Goal: Task Accomplishment & Management: Use online tool/utility

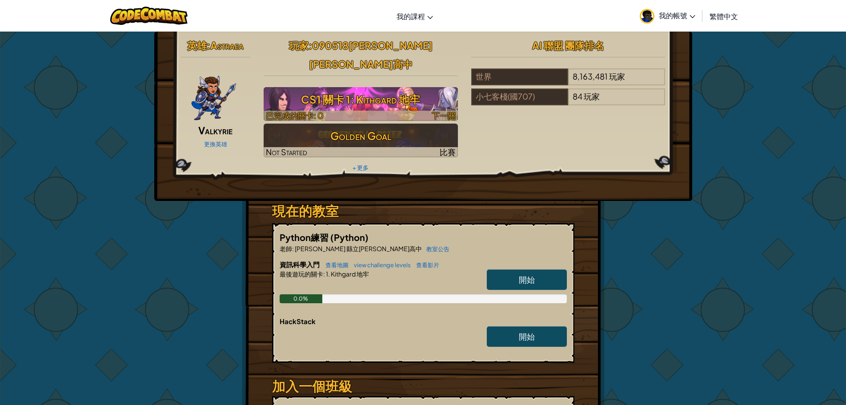
click at [376, 89] on h3 "CS1 關卡 1: Kithgard 地牢" at bounding box center [361, 99] width 194 height 20
select select "zh-HANT"
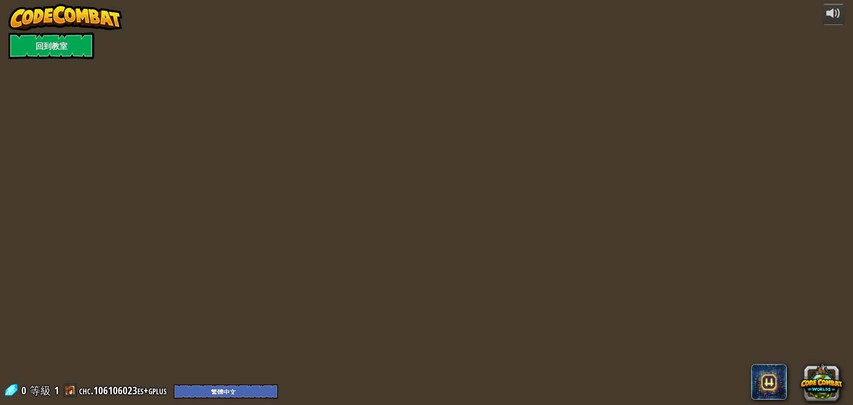
select select "zh-HANT"
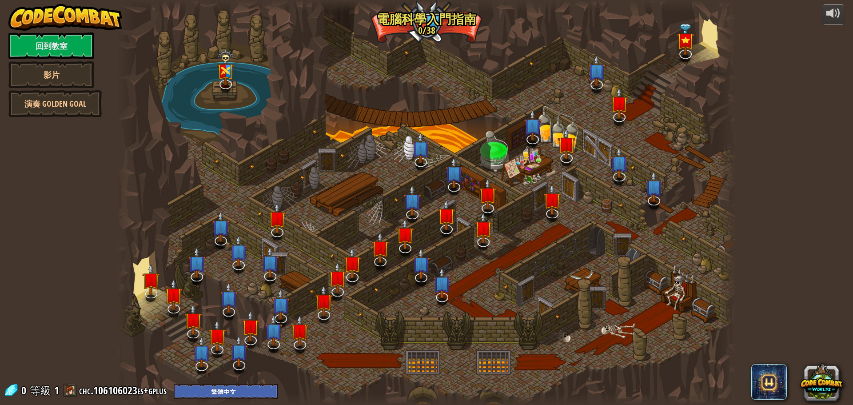
select select "zh-HANT"
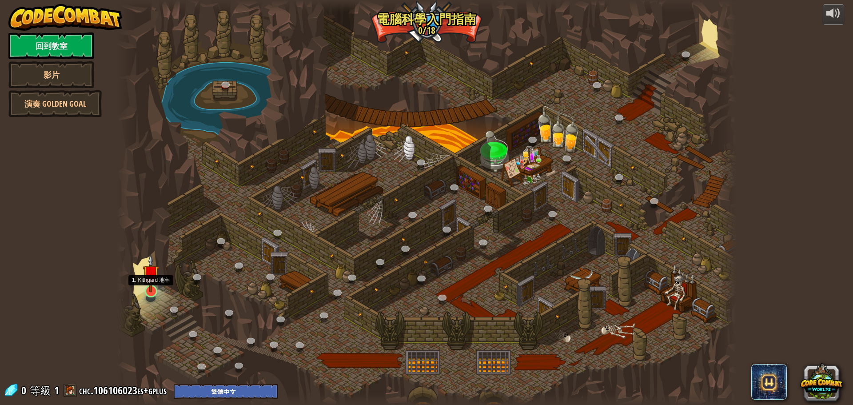
click at [151, 280] on img at bounding box center [151, 273] width 16 height 38
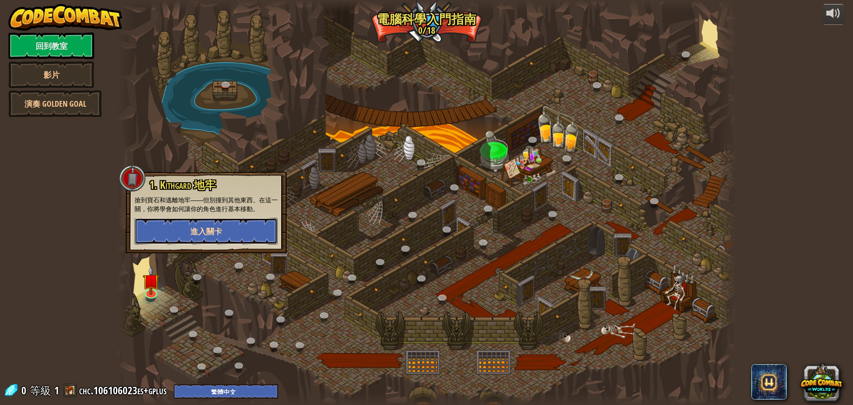
click at [246, 224] on button "進入關卡" at bounding box center [206, 231] width 143 height 27
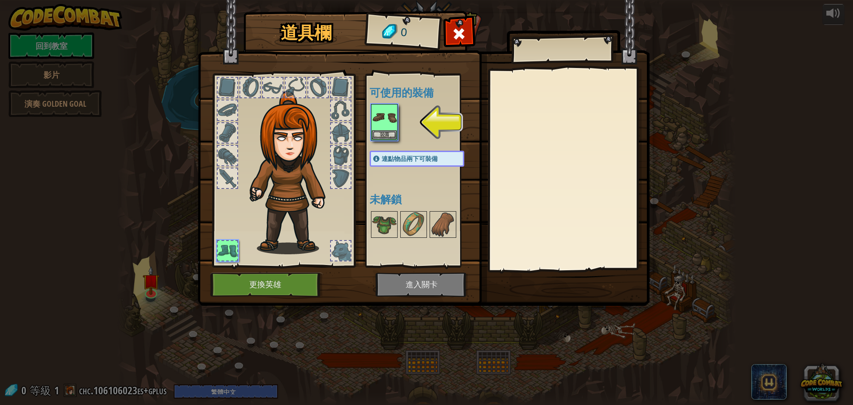
click at [232, 258] on div at bounding box center [228, 251] width 20 height 20
click at [389, 134] on button "裝備" at bounding box center [384, 134] width 25 height 9
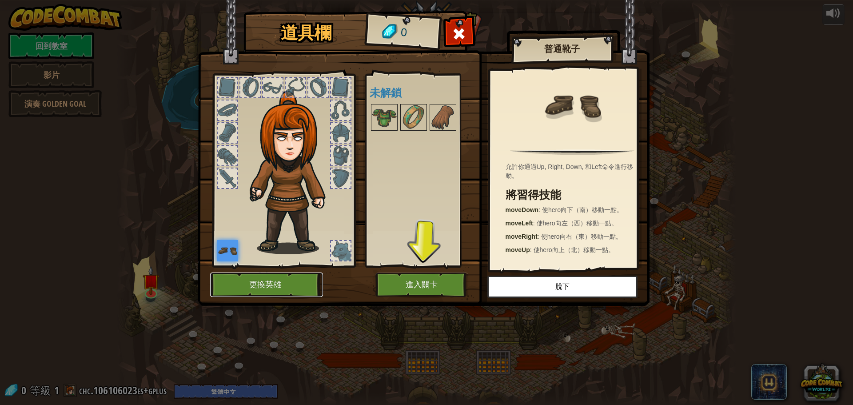
click at [245, 277] on button "更換英雄" at bounding box center [266, 284] width 113 height 24
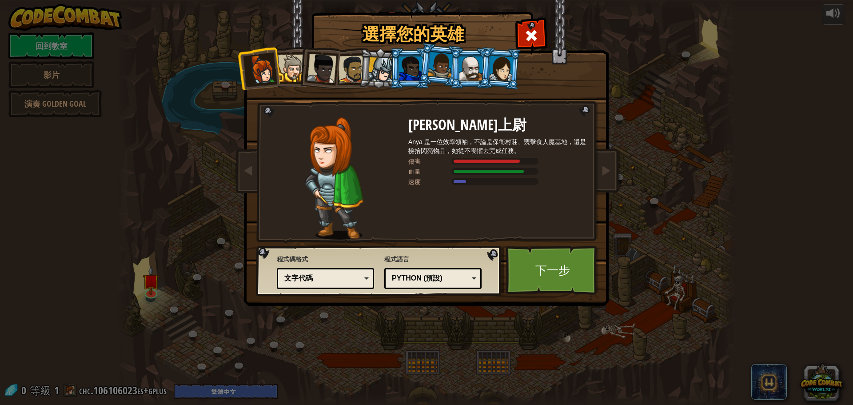
click at [421, 67] on li at bounding box center [440, 65] width 44 height 44
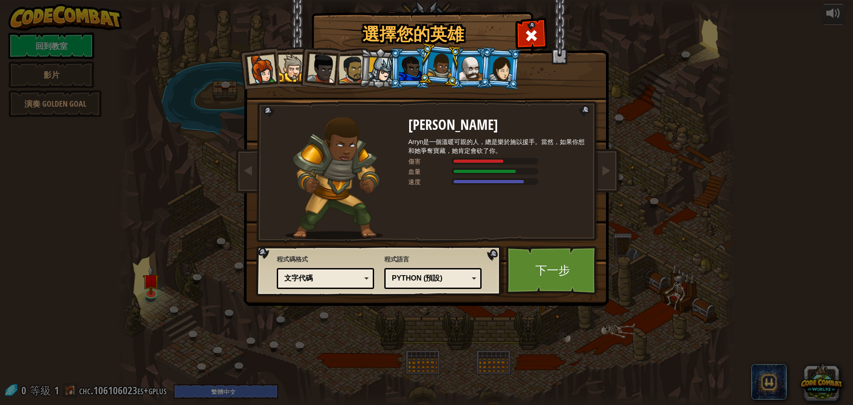
click at [408, 74] on div at bounding box center [410, 68] width 23 height 24
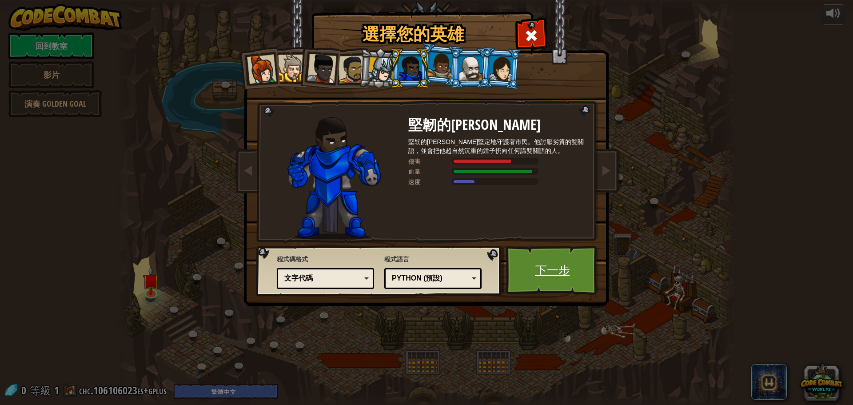
click at [555, 273] on link "下一步" at bounding box center [552, 270] width 93 height 49
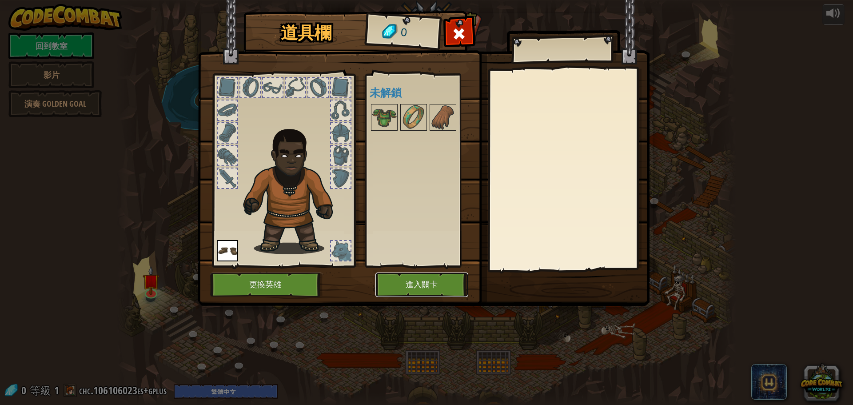
click at [447, 277] on button "進入關卡" at bounding box center [422, 284] width 93 height 24
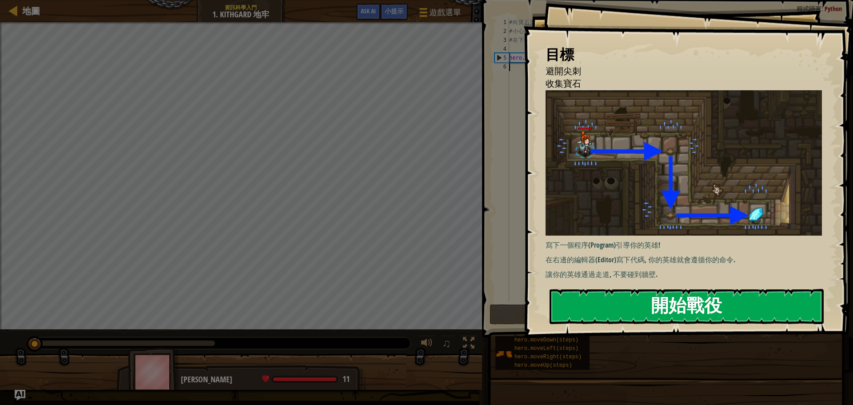
click at [616, 305] on button "開始戰役" at bounding box center [687, 306] width 274 height 35
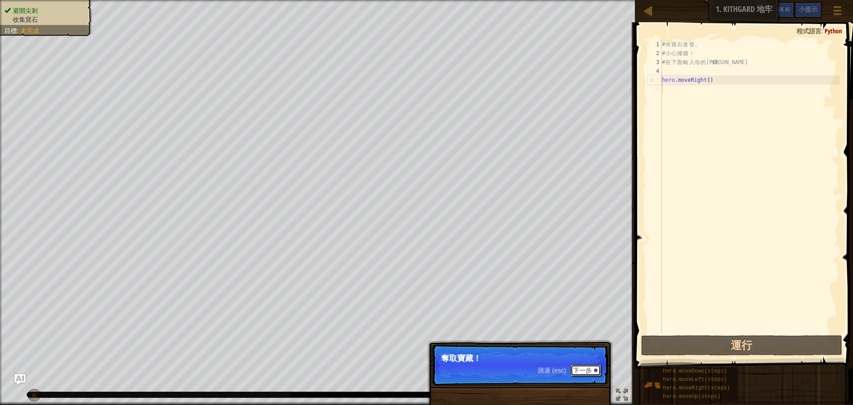
click at [574, 368] on button "下一步" at bounding box center [586, 370] width 31 height 12
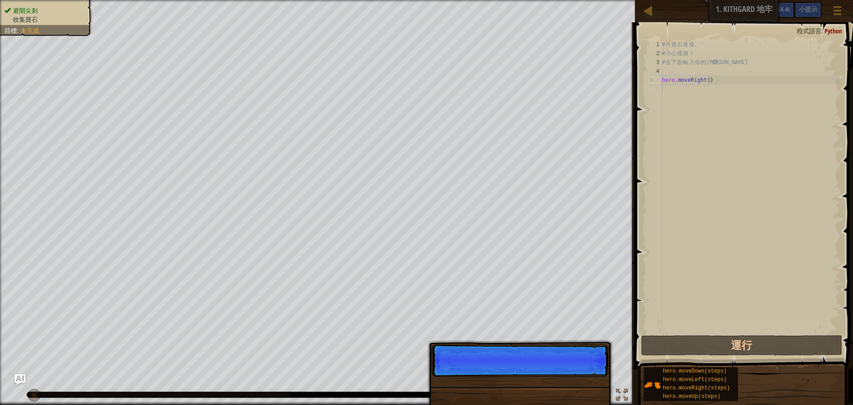
scroll to position [4, 0]
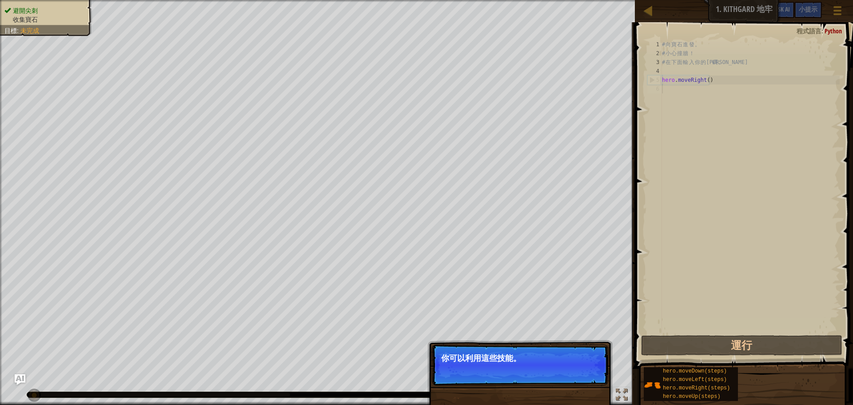
click at [574, 368] on button "下一步" at bounding box center [586, 370] width 31 height 12
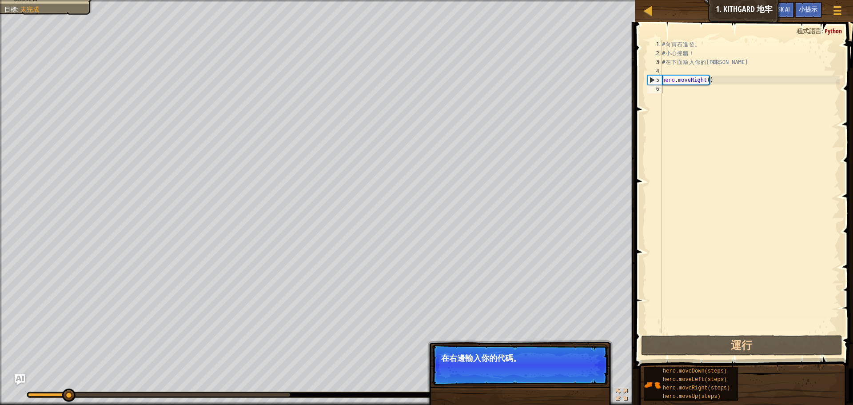
click at [574, 368] on button "下一步" at bounding box center [586, 370] width 31 height 12
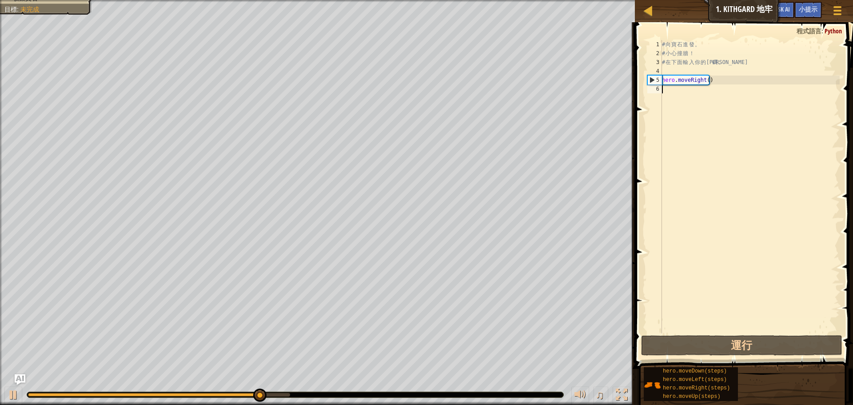
click at [705, 97] on div "# 向 寶 石 進 發 。 # 小 心 撞 牆 ！ # 在 下 面 輸 入 你 的 代 碼 。 hero . moveRight ( )" at bounding box center [751, 195] width 180 height 311
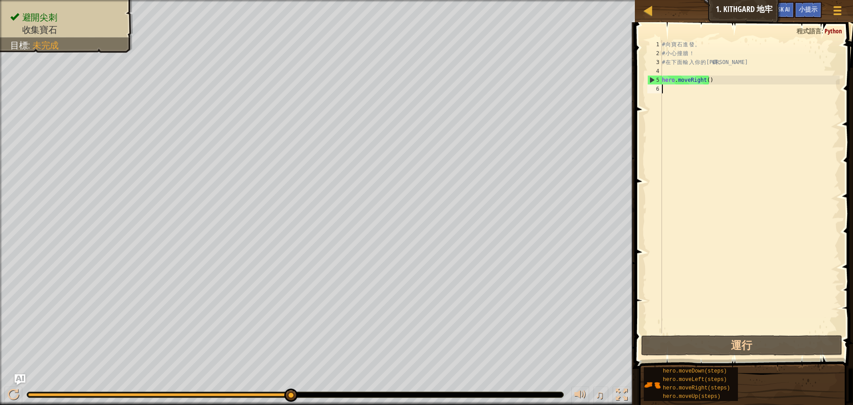
click at [665, 94] on div "# 向 寶 石 進 發 。 # 小 心 撞 牆 ！ # 在 下 面 輸 入 你 的 代 碼 。 hero . moveRight ( )" at bounding box center [751, 195] width 180 height 311
type textarea "h"
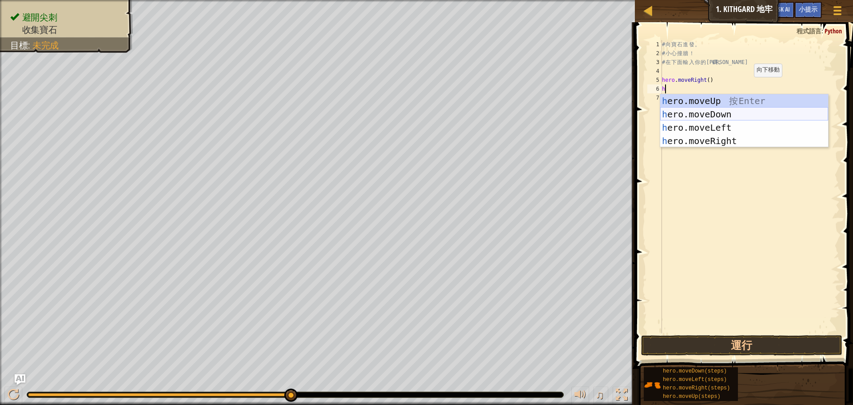
click at [741, 113] on div "h ero.moveUp 按 Enter h ero.moveDown 按 Enter h ero.moveLeft 按 Enter h ero.moveRi…" at bounding box center [745, 134] width 168 height 80
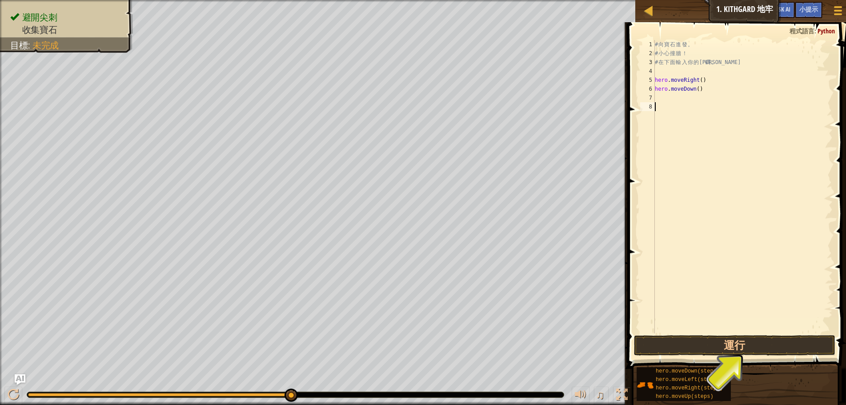
click at [709, 106] on div "# 向 寶 石 進 發 。 # 小 心 撞 牆 ！ # 在 下 面 輸 入 你 的 代 碼 。 hero . moveRight ( ) hero . mov…" at bounding box center [743, 195] width 180 height 311
click at [754, 346] on button "運行" at bounding box center [734, 345] width 201 height 20
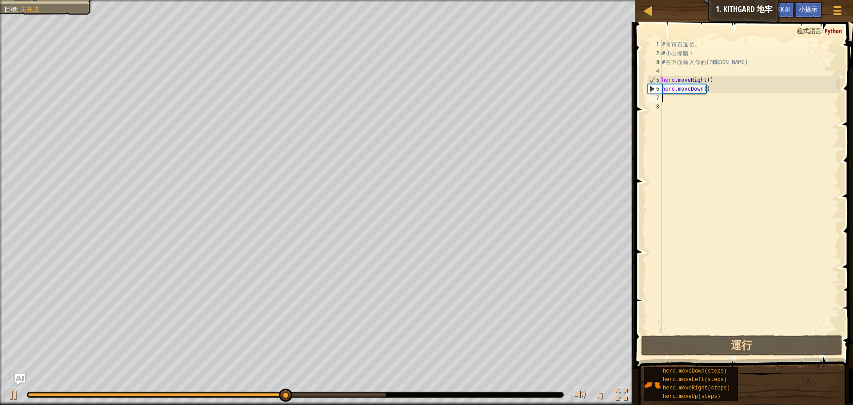
click at [669, 98] on div "# 向 寶 石 進 發 。 # 小 心 撞 牆 ！ # 在 下 面 輸 入 你 的 代 碼 。 hero . moveRight ( ) hero . mov…" at bounding box center [751, 195] width 180 height 311
type textarea "h"
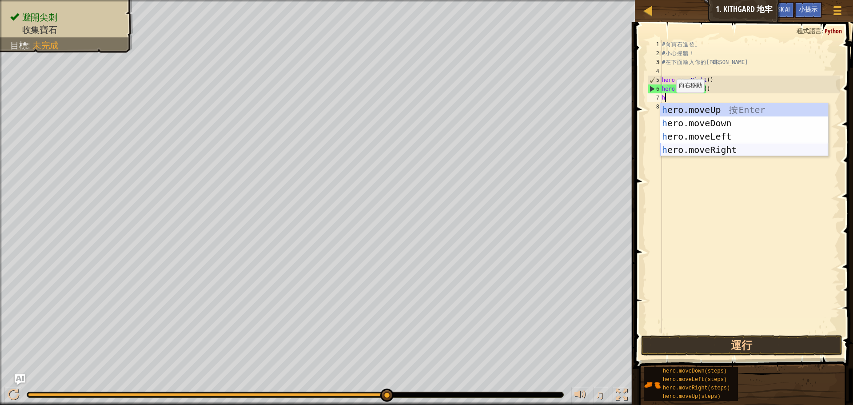
click at [715, 146] on div "h ero.moveUp 按 Enter h ero.moveDown 按 Enter h ero.moveLeft 按 Enter h ero.moveRi…" at bounding box center [745, 143] width 168 height 80
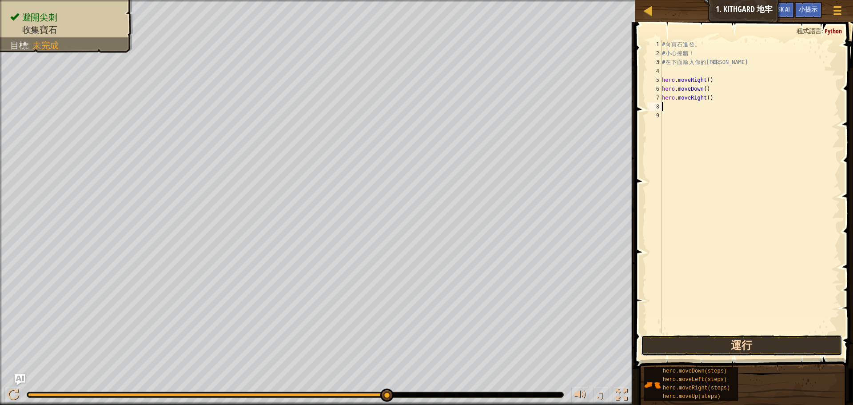
click at [734, 343] on button "運行" at bounding box center [741, 345] width 201 height 20
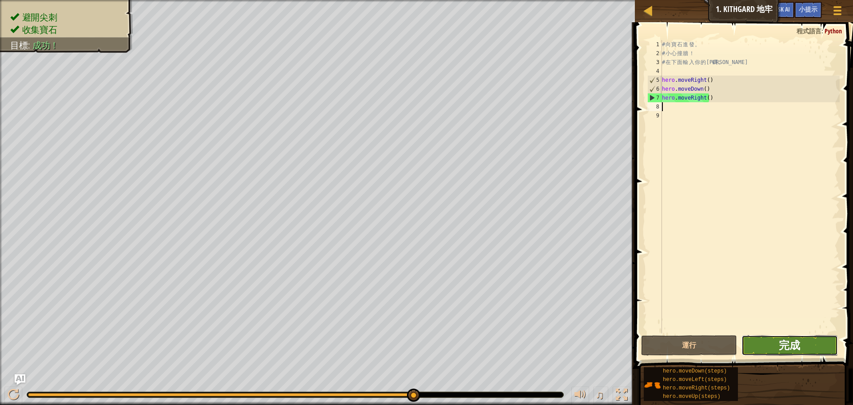
click at [781, 344] on span "完成" at bounding box center [789, 345] width 21 height 14
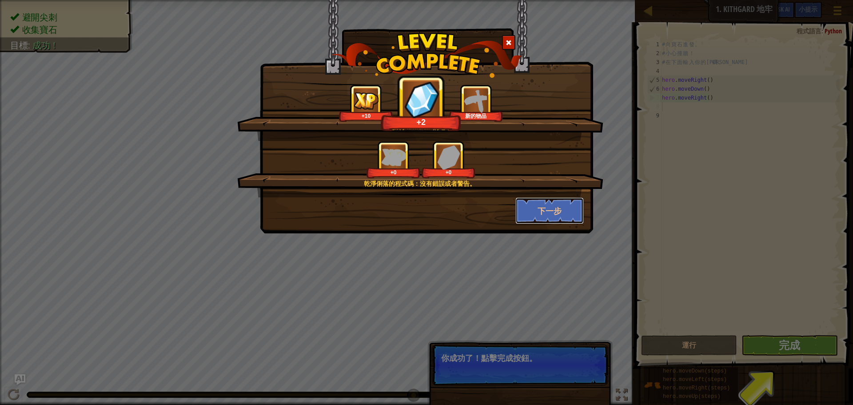
drag, startPoint x: 551, startPoint y: 209, endPoint x: 637, endPoint y: 235, distance: 89.2
click at [557, 207] on button "下一步" at bounding box center [550, 210] width 69 height 27
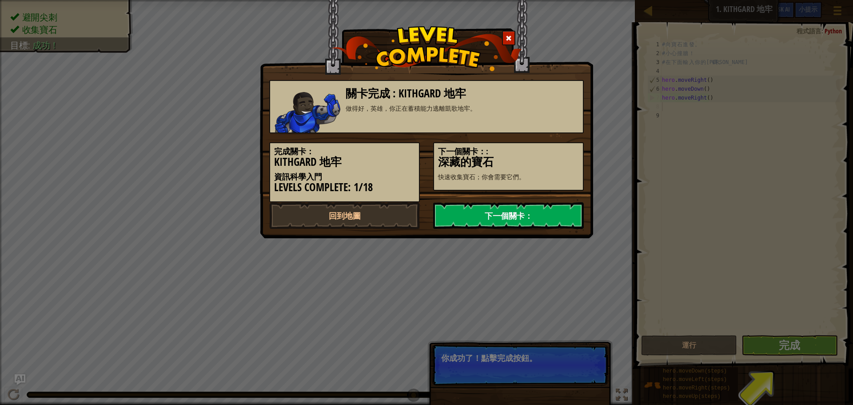
click at [541, 211] on link "下一個關卡：" at bounding box center [508, 215] width 151 height 27
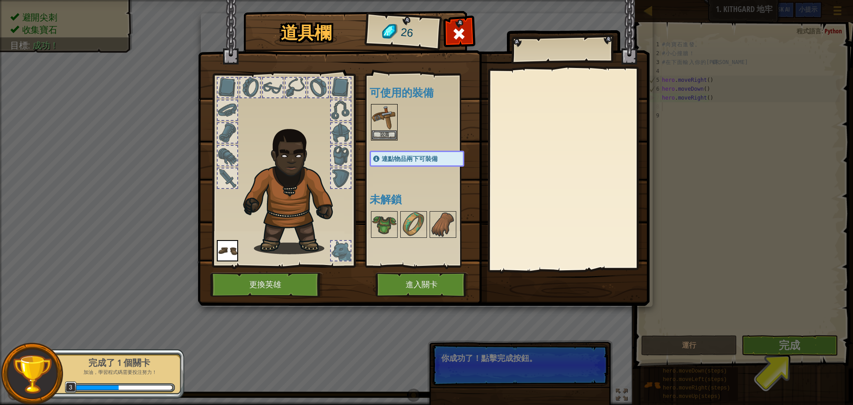
click at [775, 344] on div "道具欄 26 可使用的裝備 裝備 裝備 連點物品兩下可裝備 未解鎖 裝備 脫下 訂閱我們來解鎖吧! (受本關卡限制) 更換英雄 進入關卡" at bounding box center [426, 202] width 853 height 405
click at [444, 292] on button "進入關卡" at bounding box center [422, 284] width 93 height 24
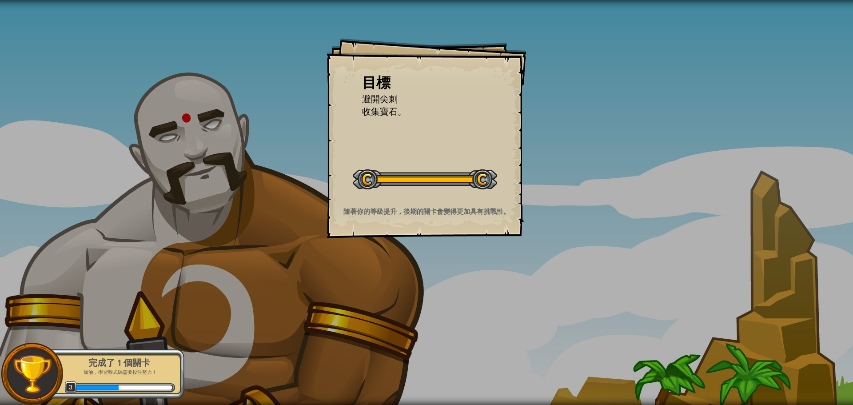
click at [357, 112] on li "收集寶石。" at bounding box center [420, 111] width 138 height 13
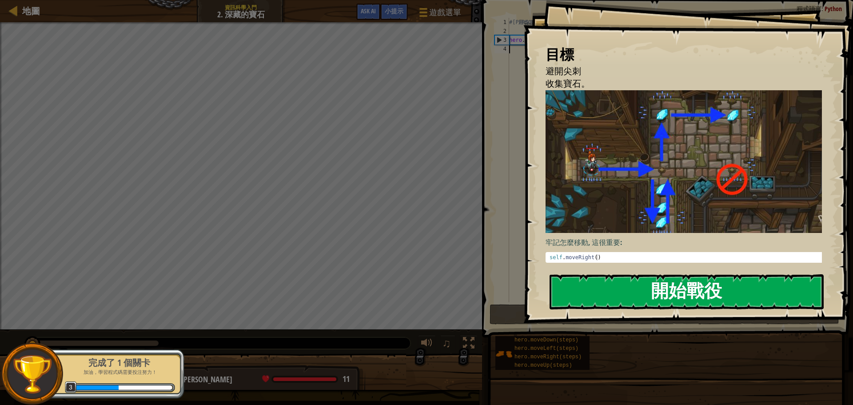
click at [589, 162] on div "目標 避開尖刺 收集寶石。 牢記怎麼移動, 這很重要: self . moveRight ( ) הההההההההההההההההההההההההההההה…" at bounding box center [689, 161] width 330 height 323
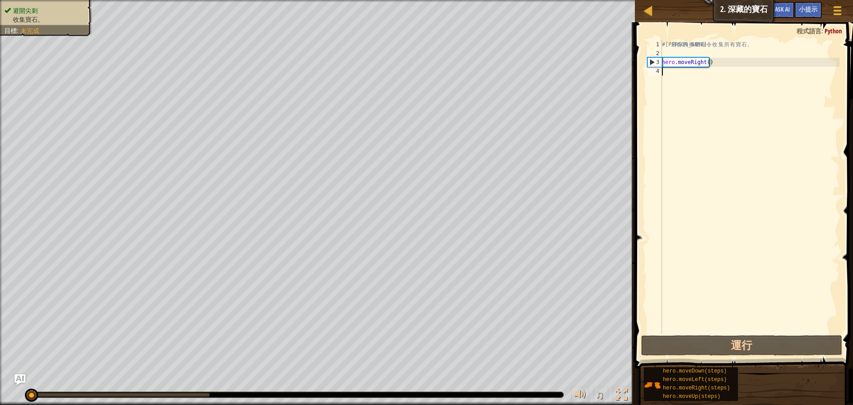
click at [671, 72] on div "# 利 用 你 的 移 動 命 令 收 集 所 有 寶 石 。 hero . moveRight ( )" at bounding box center [751, 195] width 180 height 311
type textarea "h"
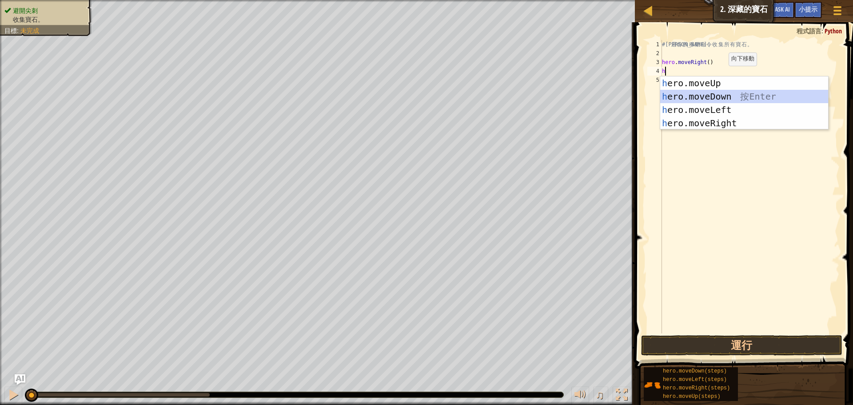
click at [718, 92] on div "h ero.moveUp 按 Enter h ero.moveDown 按 Enter h ero.moveLeft 按 Enter h ero.moveRi…" at bounding box center [745, 116] width 168 height 80
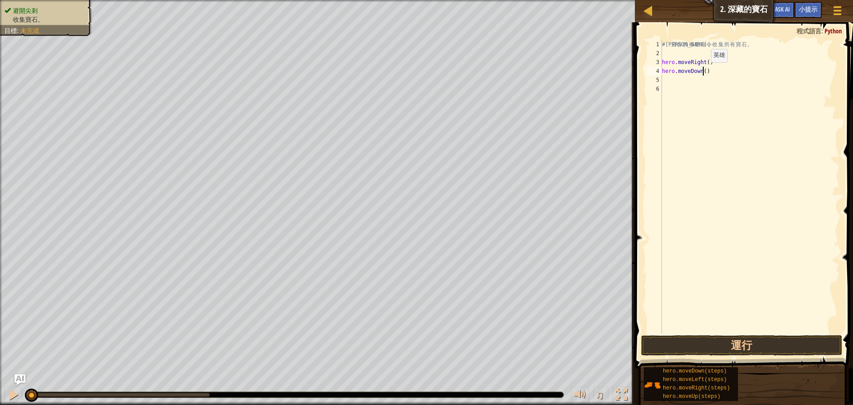
click at [704, 71] on div "# 利 用 你 的 移 動 命 令 收 集 所 有 寶 石 。 hero . moveRight ( ) hero . moveDown ( )" at bounding box center [751, 195] width 180 height 311
type textarea "hero.moveDown()"
click at [732, 340] on button "運行" at bounding box center [741, 345] width 201 height 20
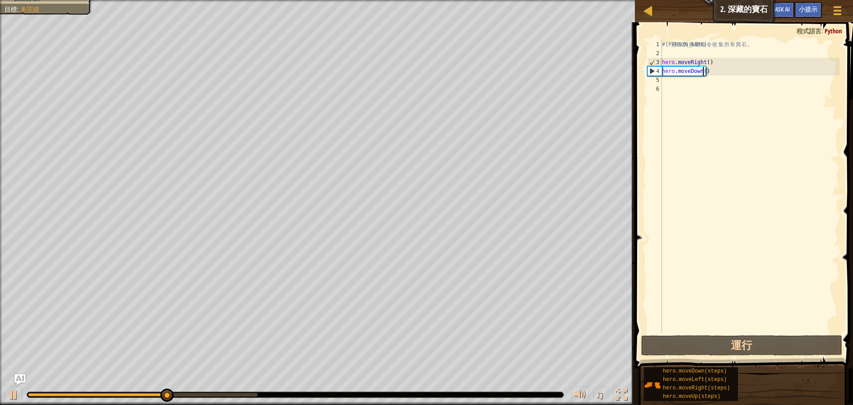
click at [681, 86] on div "# 利 用 你 的 移 動 命 令 收 集 所 有 寶 石 。 hero . moveRight ( ) hero . moveDown ( )" at bounding box center [751, 195] width 180 height 311
type textarea "h"
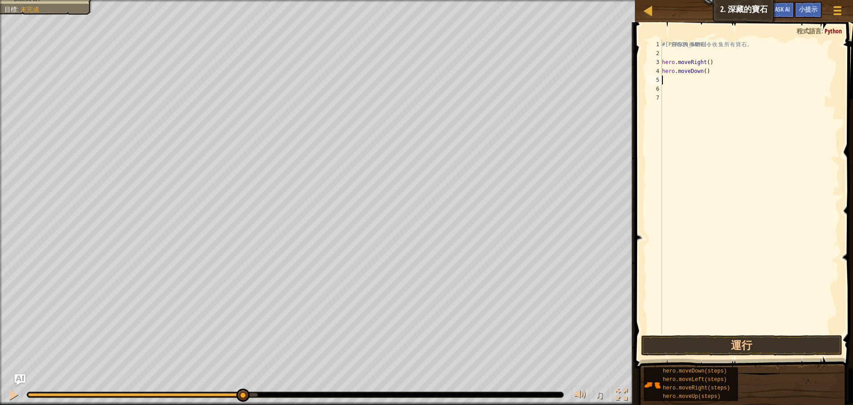
click at [668, 84] on div "# 利 用 你 的 移 動 命 令 收 集 所 有 寶 石 。 hero . moveRight ( ) hero . moveDown ( )" at bounding box center [751, 195] width 180 height 311
type textarea "h"
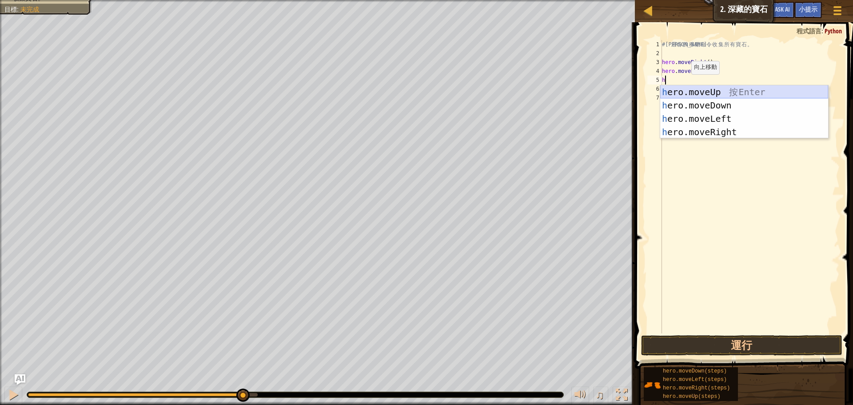
click at [722, 92] on div "h ero.moveUp 按 Enter h ero.moveDown 按 Enter h ero.moveLeft 按 Enter h ero.moveRi…" at bounding box center [745, 125] width 168 height 80
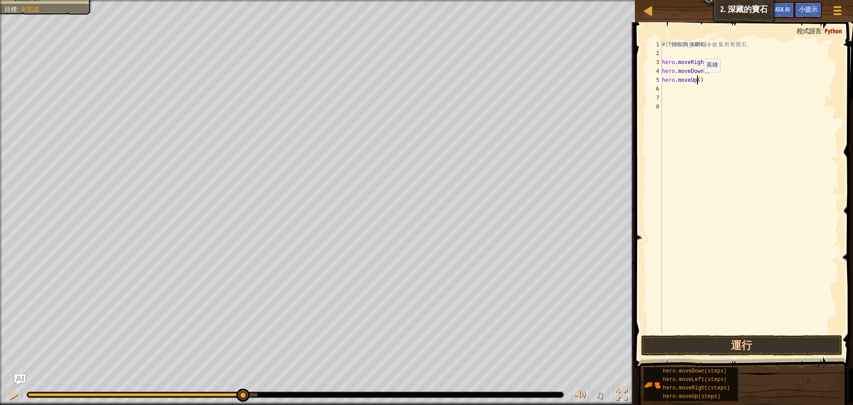
click at [697, 81] on div "# 利 用 你 的 移 動 命 令 收 集 所 有 寶 石 。 hero . moveRight ( ) hero . moveDown ( ) hero .…" at bounding box center [751, 195] width 180 height 311
type textarea "hero.moveUp(2)"
click at [746, 340] on button "運行" at bounding box center [741, 345] width 201 height 20
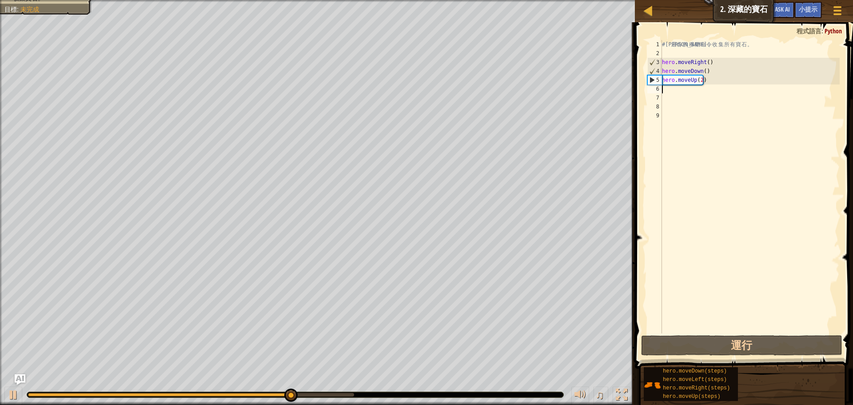
type textarea "h"
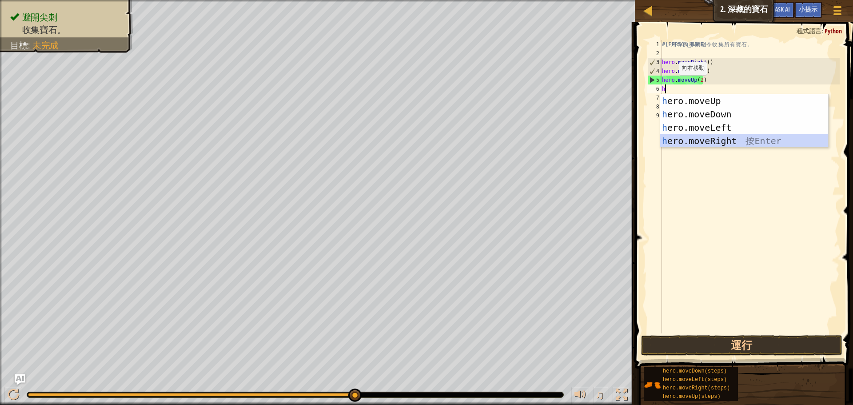
click at [720, 139] on div "h ero.moveUp 按 Enter h ero.moveDown 按 Enter h ero.moveLeft 按 Enter h ero.moveRi…" at bounding box center [745, 134] width 168 height 80
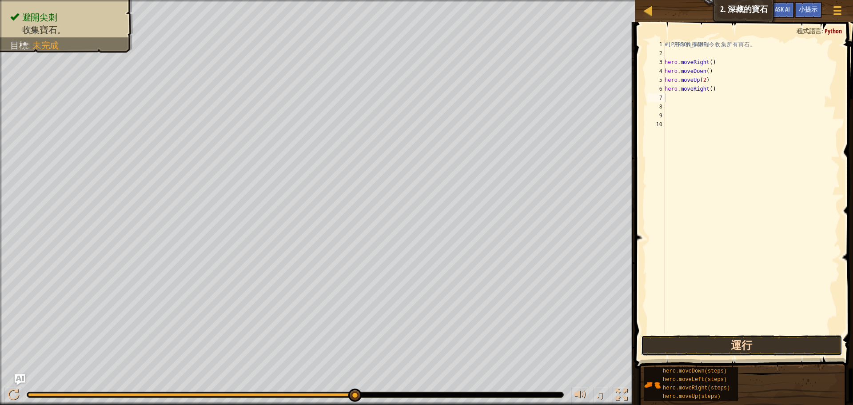
click at [756, 349] on button "運行" at bounding box center [741, 345] width 201 height 20
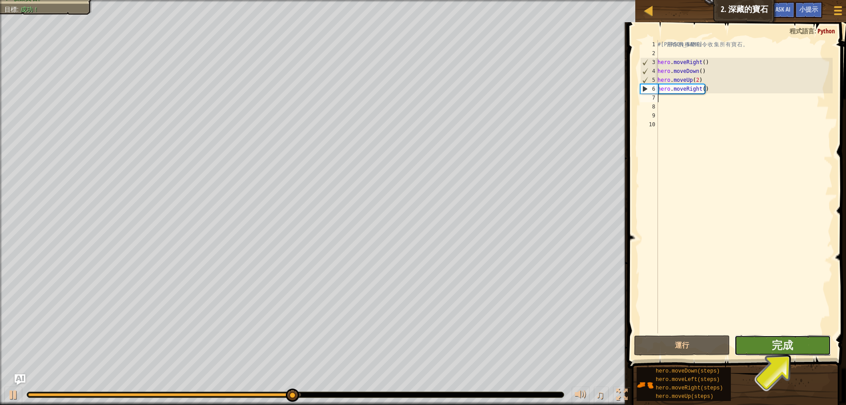
click at [811, 343] on button "完成" at bounding box center [782, 345] width 96 height 20
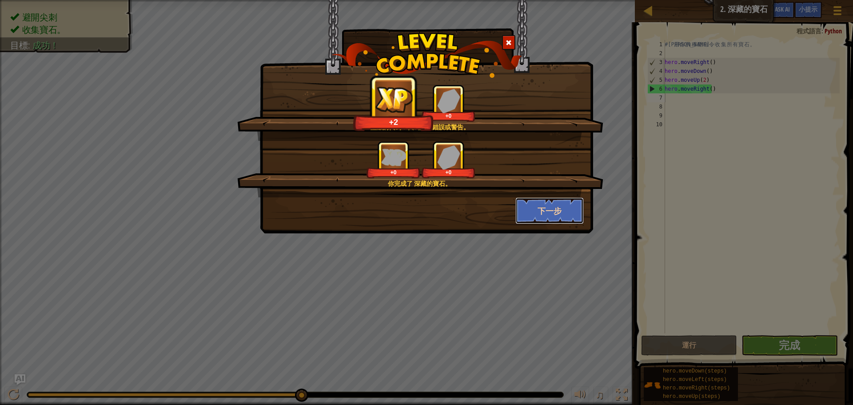
click at [564, 203] on button "下一步" at bounding box center [550, 210] width 69 height 27
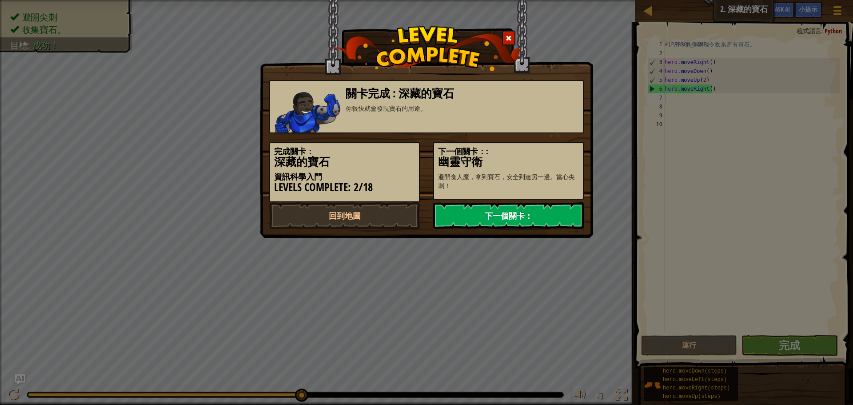
click at [560, 214] on link "下一個關卡：" at bounding box center [508, 215] width 151 height 27
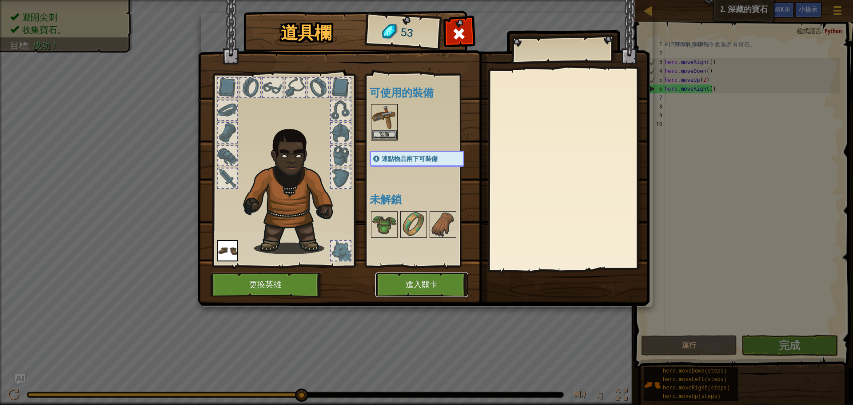
click at [400, 284] on button "進入關卡" at bounding box center [422, 284] width 93 height 24
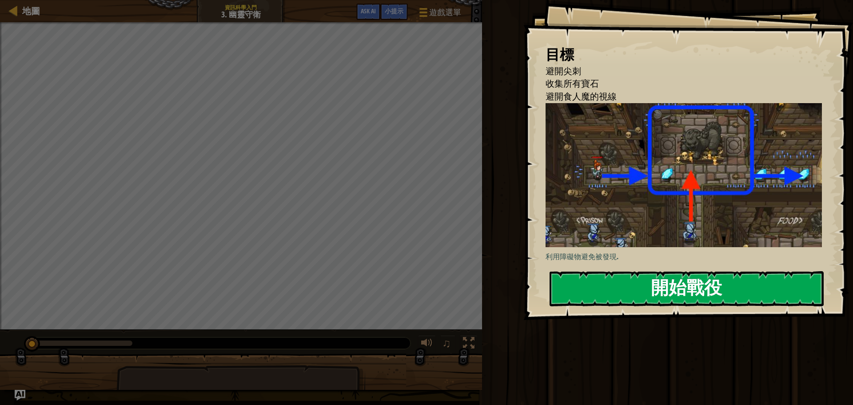
click at [645, 286] on button "開始戰役" at bounding box center [687, 288] width 274 height 35
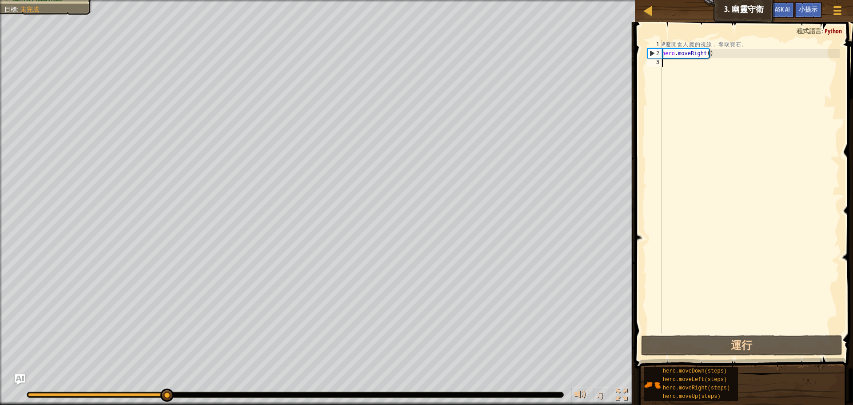
type textarea "h"
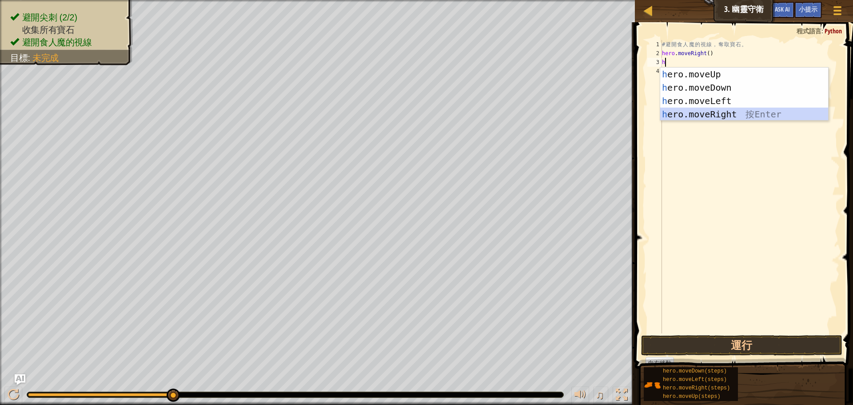
click at [707, 111] on div "h ero.moveUp 按 Enter h ero.moveDown 按 Enter h ero.moveLeft 按 Enter h ero.moveRi…" at bounding box center [745, 108] width 168 height 80
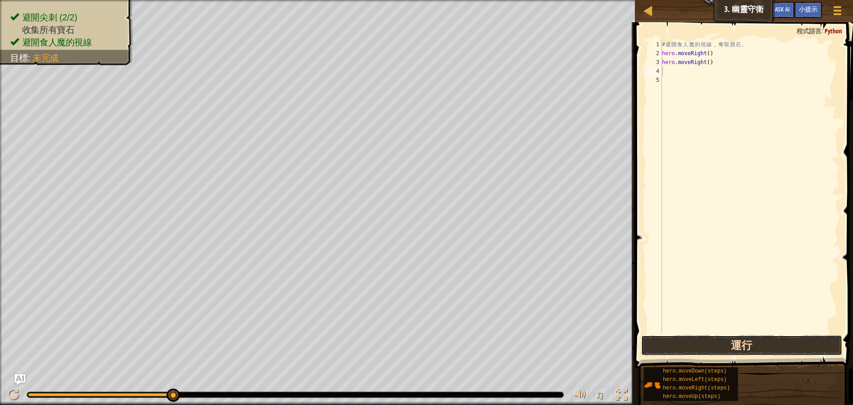
click at [801, 344] on button "運行" at bounding box center [741, 345] width 201 height 20
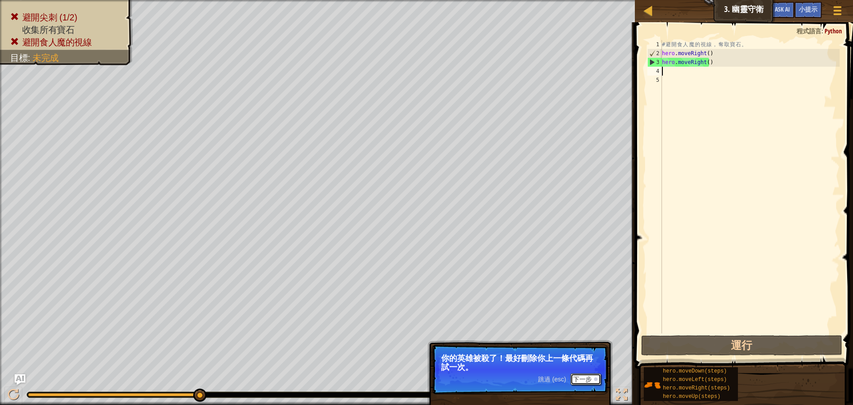
click at [585, 376] on button "下一步" at bounding box center [586, 379] width 31 height 12
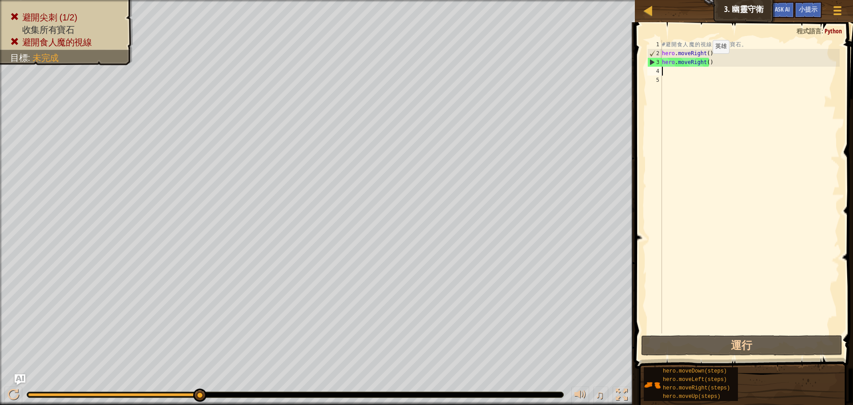
click at [705, 62] on div "# 避 開 食 人 魔 的 視 線 ， 奪 取 寶 石 。 hero . moveRight ( ) hero . moveRight ( )" at bounding box center [751, 195] width 180 height 311
type textarea "hero.moveRight(2)"
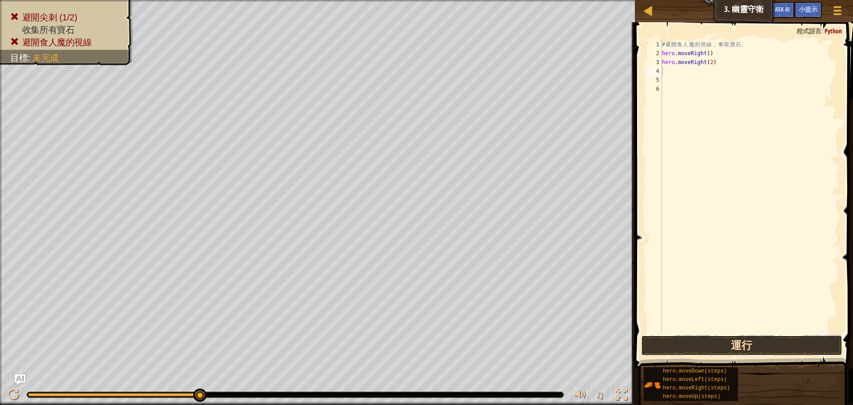
click at [754, 344] on button "運行" at bounding box center [741, 345] width 201 height 20
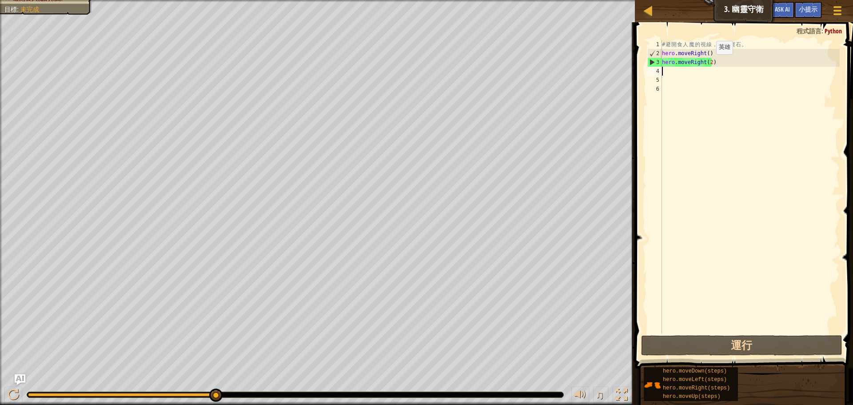
click at [709, 63] on div "# 避 開 食 人 魔 的 視 線 ， 奪 取 寶 石 。 hero . moveRight ( ) hero . moveRight ( 2 )" at bounding box center [751, 195] width 180 height 311
type textarea "hero.moveRight()"
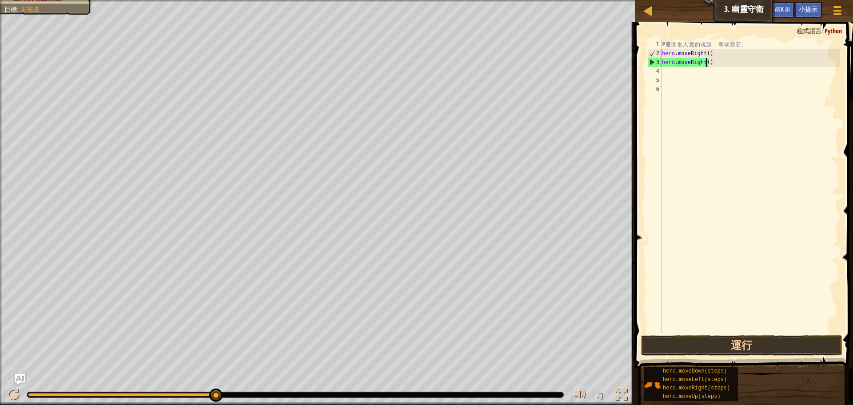
click at [701, 78] on div "# 避 開 食 人 魔 的 視 線 ， 奪 取 寶 石 。 hero . moveRight ( ) hero . moveRight ( )" at bounding box center [751, 195] width 180 height 311
drag, startPoint x: 656, startPoint y: 64, endPoint x: 683, endPoint y: 79, distance: 30.9
click at [656, 64] on div "3" at bounding box center [655, 62] width 15 height 9
type textarea "hero.moveRight()"
click at [667, 69] on div "# 避 開 食 人 魔 的 視 線 ， 奪 取 寶 石 。 hero . moveRight ( ) hero . moveRight ( )" at bounding box center [751, 195] width 180 height 311
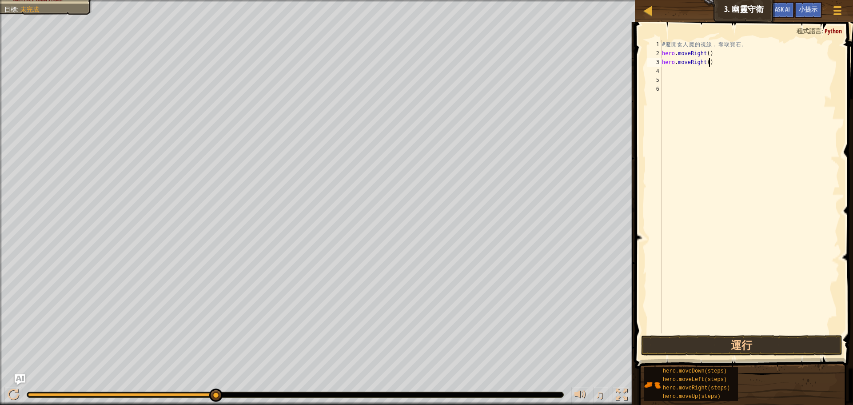
click at [713, 64] on div "# 避 開 食 人 魔 的 視 線 ， 奪 取 寶 石 。 hero . moveRight ( ) hero . moveRight ( )" at bounding box center [751, 195] width 180 height 311
type textarea "h"
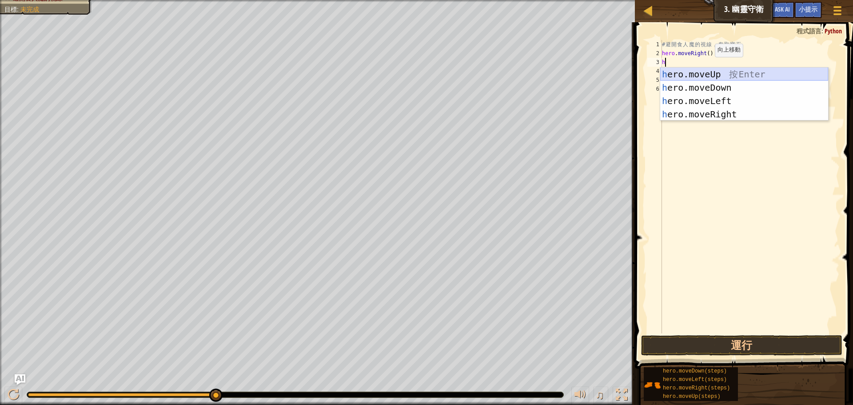
click at [718, 74] on div "h ero.moveUp 按 Enter h ero.moveDown 按 Enter h ero.moveLeft 按 Enter h ero.moveRi…" at bounding box center [745, 108] width 168 height 80
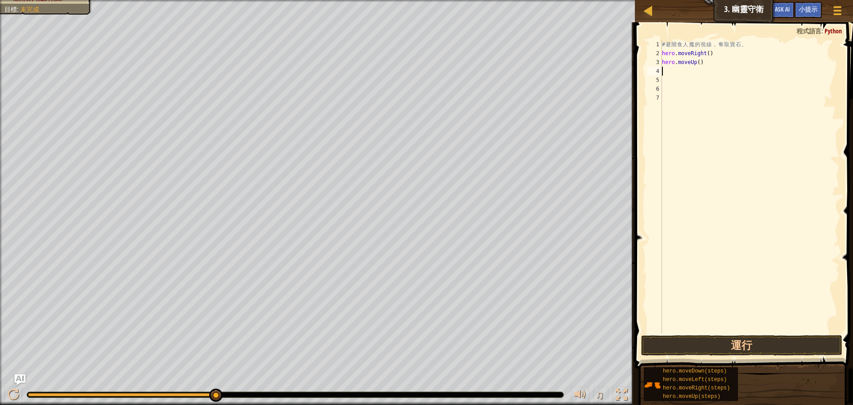
type textarea "h"
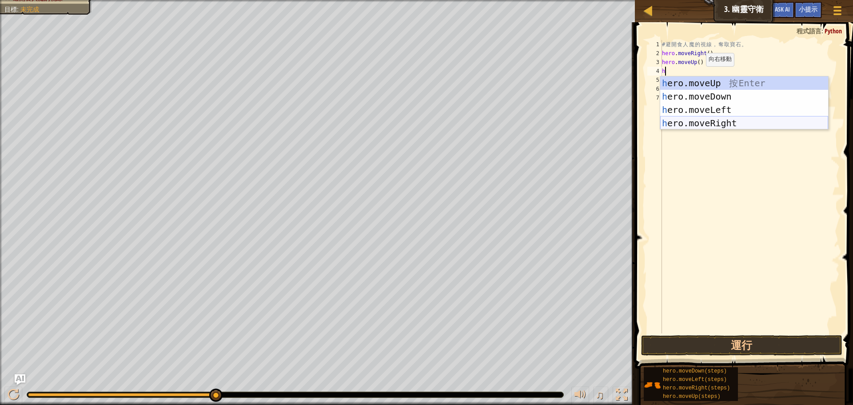
click at [733, 117] on div "h ero.moveUp 按 Enter h ero.moveDown 按 Enter h ero.moveLeft 按 Enter h ero.moveRi…" at bounding box center [745, 116] width 168 height 80
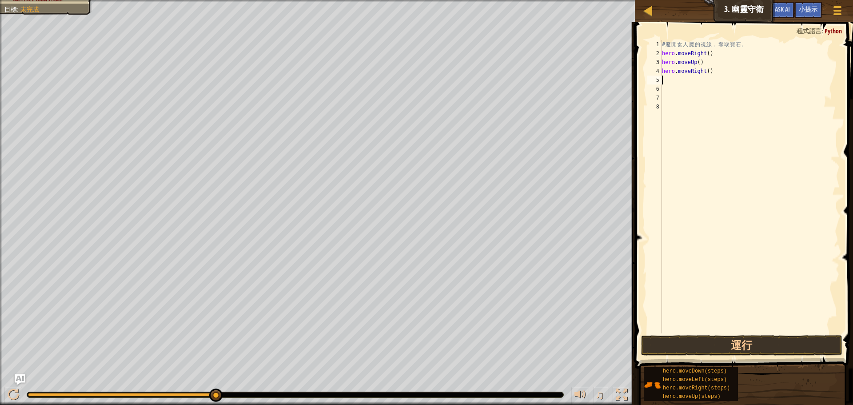
type textarea "h"
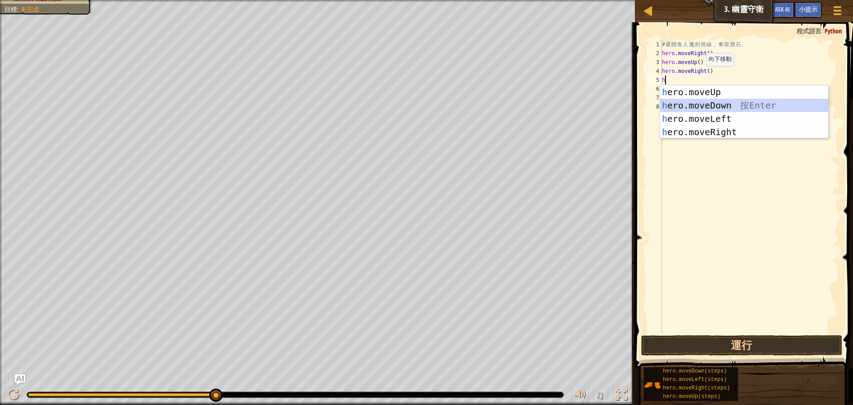
click at [718, 108] on div "h ero.moveUp 按 Enter h ero.moveDown 按 Enter h ero.moveLeft 按 Enter h ero.moveRi…" at bounding box center [745, 125] width 168 height 80
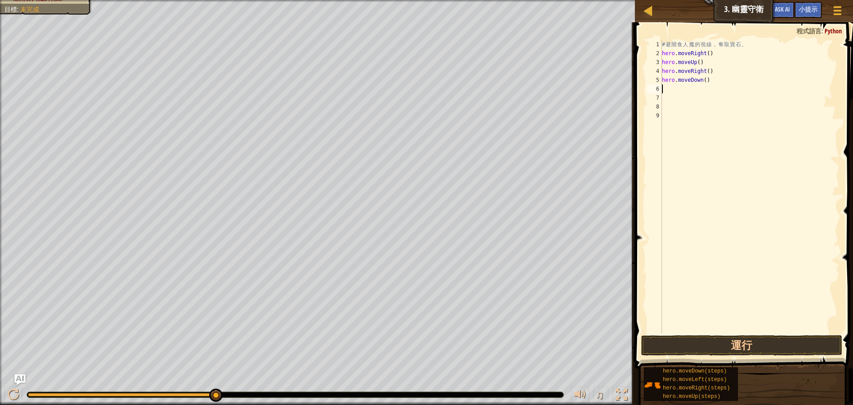
type textarea "h"
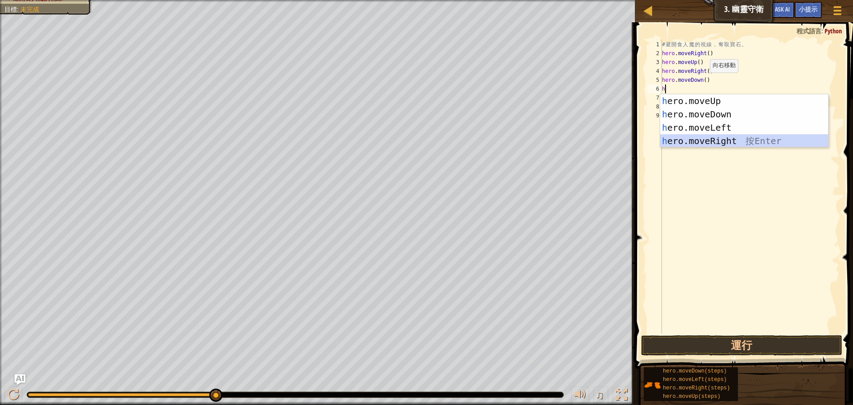
click at [710, 141] on div "h ero.moveUp 按 Enter h ero.moveDown 按 Enter h ero.moveLeft 按 Enter h ero.moveRi…" at bounding box center [745, 134] width 168 height 80
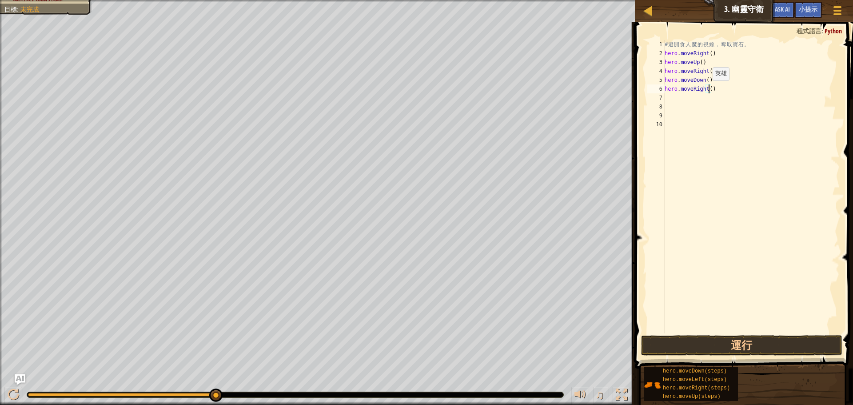
click at [708, 89] on div "# 避 開 食 人 魔 的 視 線 ， 奪 取 寶 石 。 hero . moveRight ( ) hero . moveUp ( ) hero . mov…" at bounding box center [751, 195] width 177 height 311
type textarea "hero.moveRight(2)"
click at [776, 340] on button "運行" at bounding box center [741, 345] width 201 height 20
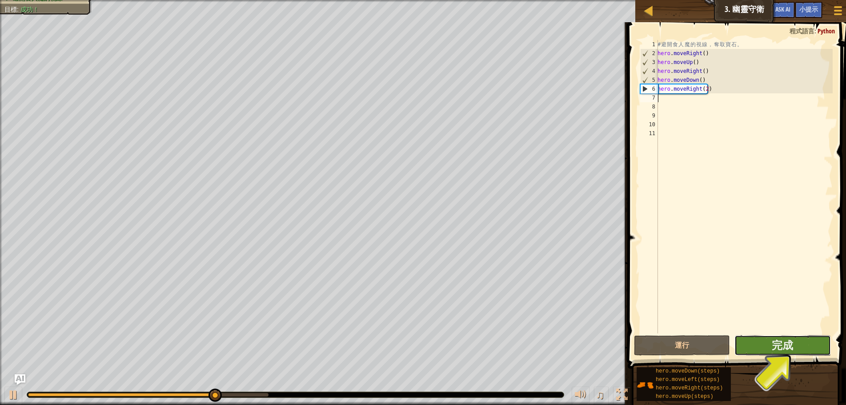
click at [810, 343] on button "完成" at bounding box center [782, 345] width 96 height 20
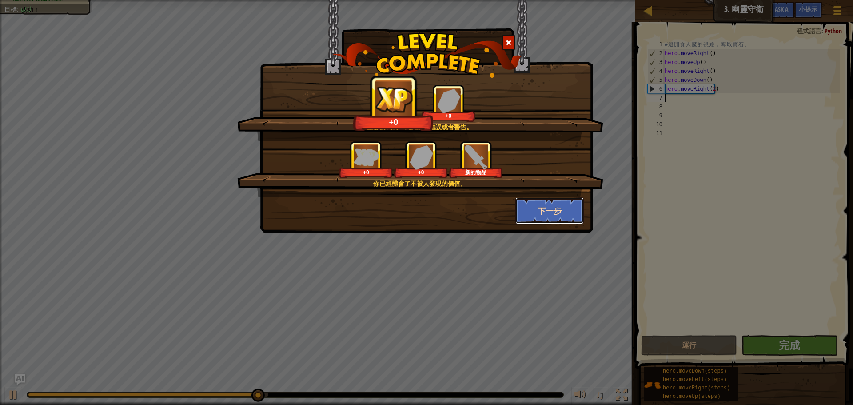
click at [549, 208] on button "下一步" at bounding box center [550, 210] width 69 height 27
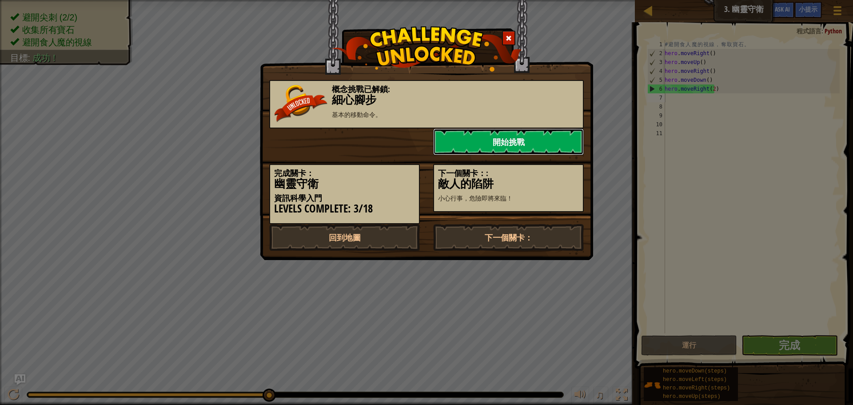
click at [529, 137] on link "開始挑戰" at bounding box center [508, 141] width 151 height 27
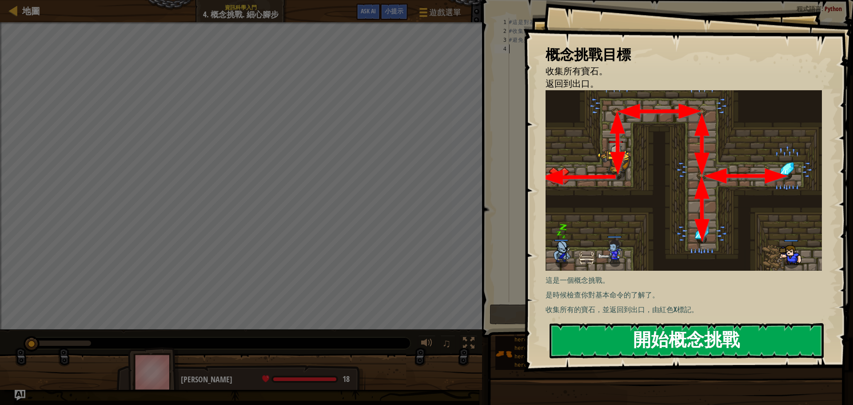
click at [720, 338] on button "開始概念挑戰" at bounding box center [687, 340] width 274 height 35
